Goal: Information Seeking & Learning: Learn about a topic

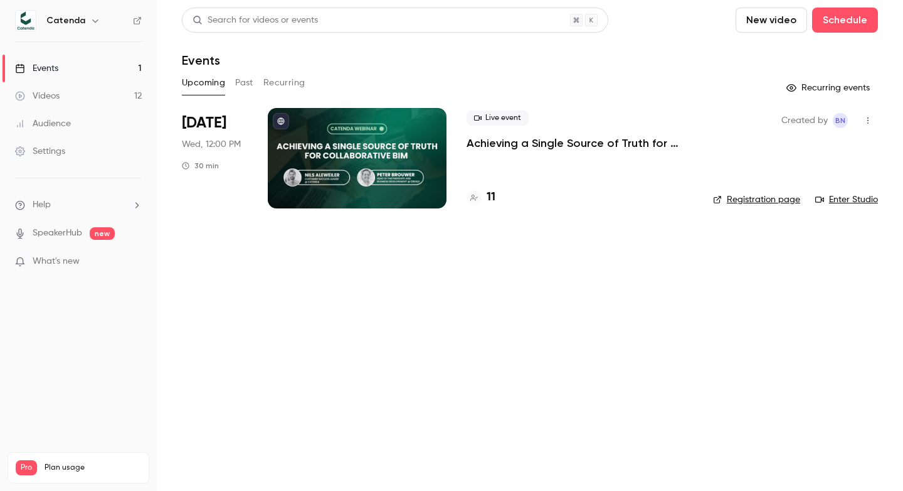
click at [486, 139] on p "Achieving a Single Source of Truth for Collaborative BIM with 12build & Catenda" at bounding box center [580, 143] width 226 height 15
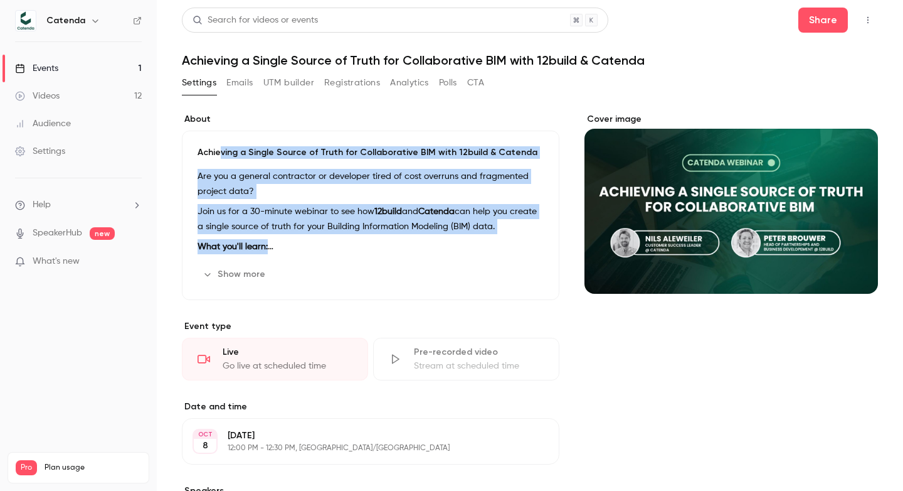
drag, startPoint x: 312, startPoint y: 257, endPoint x: 221, endPoint y: 149, distance: 140.3
click at [221, 149] on div "Achieving a Single Source of Truth for Collaborative BIM with 12build & Catenda…" at bounding box center [371, 214] width 378 height 169
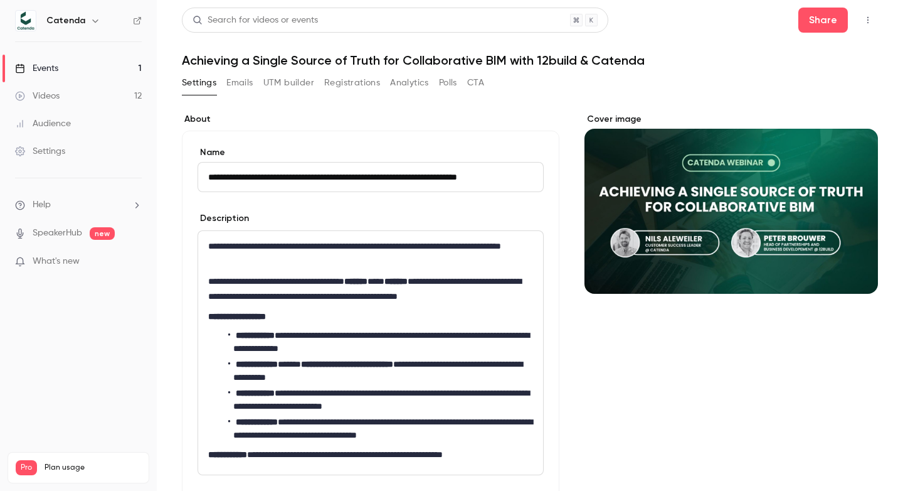
click at [344, 81] on button "Registrations" at bounding box center [352, 83] width 56 height 20
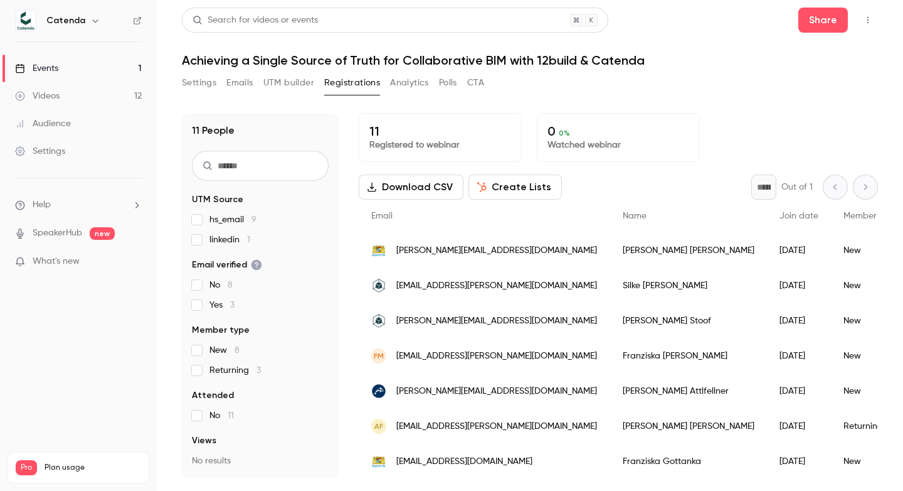
click at [347, 161] on div "11 People UTM Source hs_email 9 linkedin 1 Email verified No 8 Yes 3 Member typ…" at bounding box center [530, 295] width 696 height 365
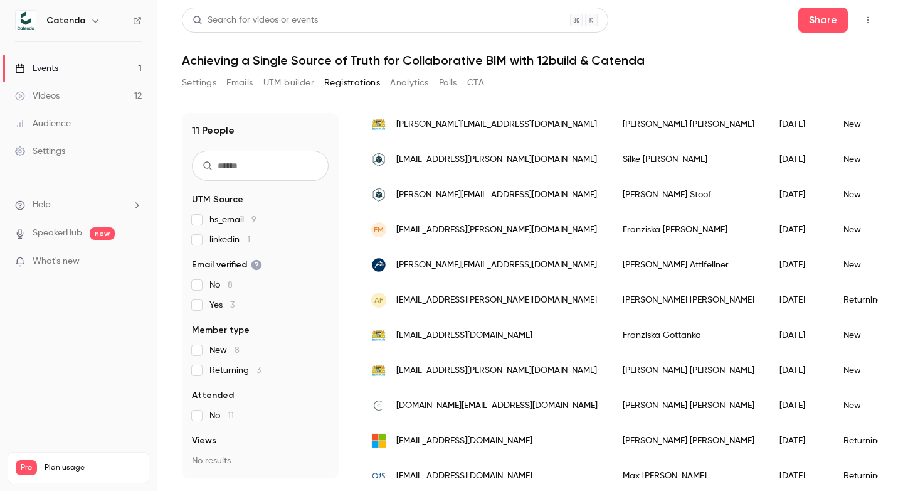
scroll to position [141, 0]
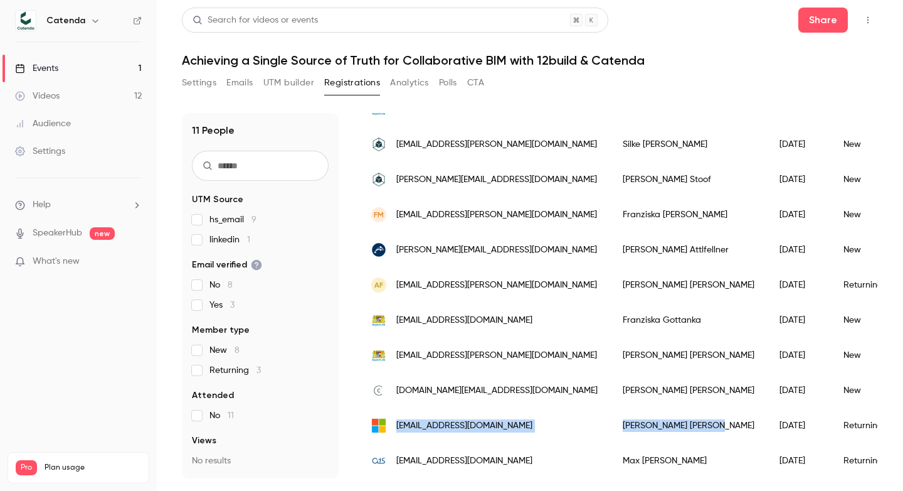
drag, startPoint x: 519, startPoint y: 415, endPoint x: 663, endPoint y: 419, distance: 143.7
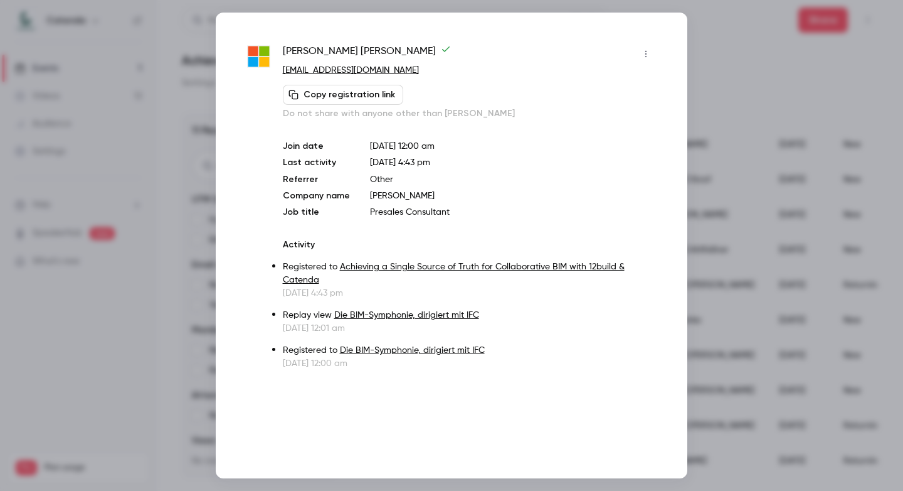
click at [719, 54] on div at bounding box center [451, 245] width 903 height 491
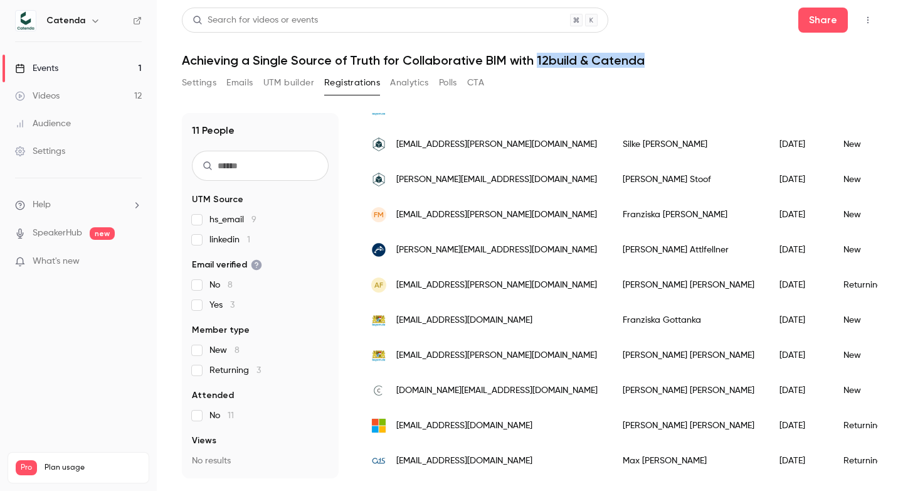
drag, startPoint x: 533, startPoint y: 58, endPoint x: 710, endPoint y: 58, distance: 176.9
click at [710, 58] on h1 "Achieving a Single Source of Truth for Collaborative BIM with 12build & Catenda" at bounding box center [530, 60] width 696 height 15
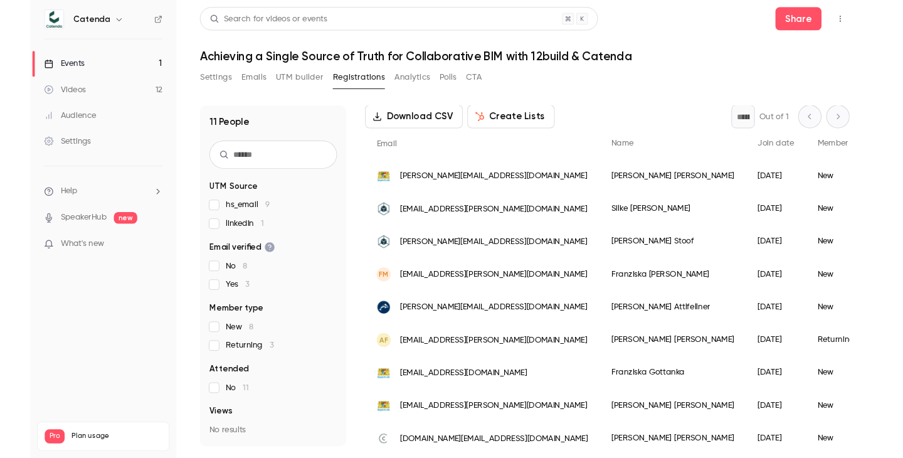
scroll to position [57, 0]
